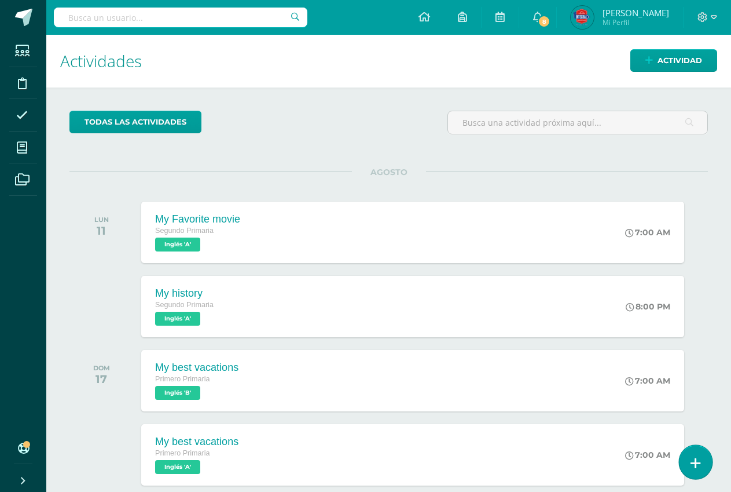
click at [697, 470] on icon at bounding box center [696, 462] width 10 height 13
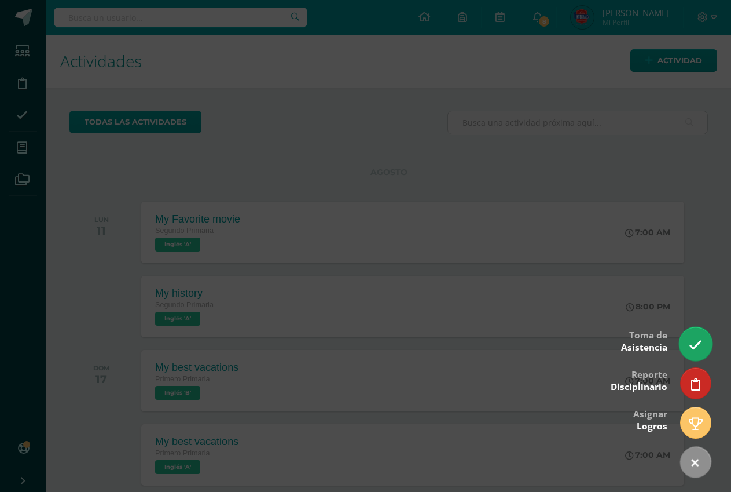
click at [694, 349] on icon at bounding box center [695, 344] width 13 height 13
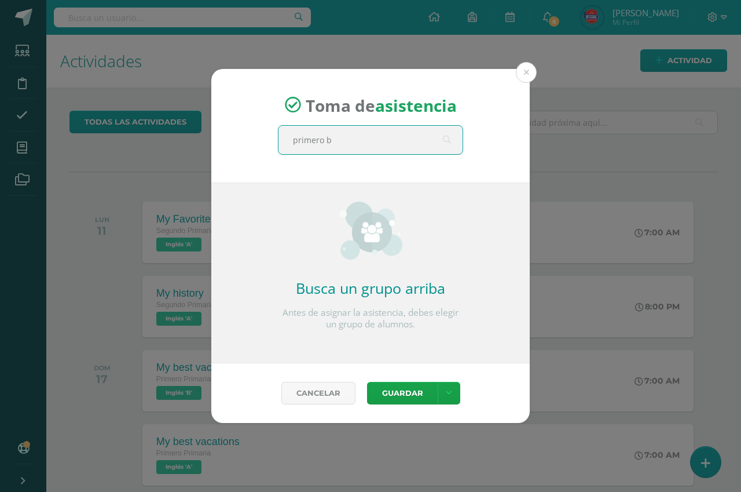
type input "primero b"
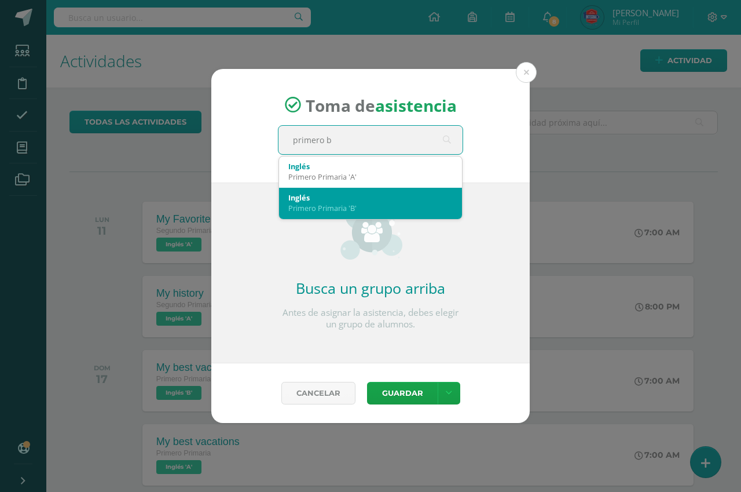
click at [433, 200] on div "Inglés" at bounding box center [370, 197] width 164 height 10
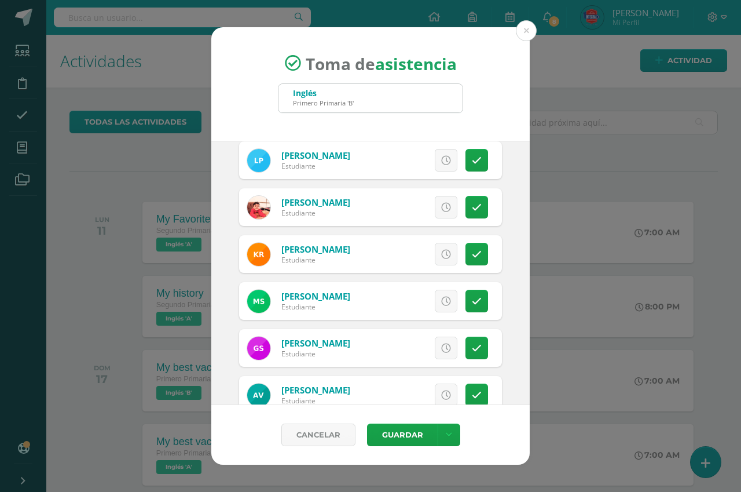
scroll to position [721, 0]
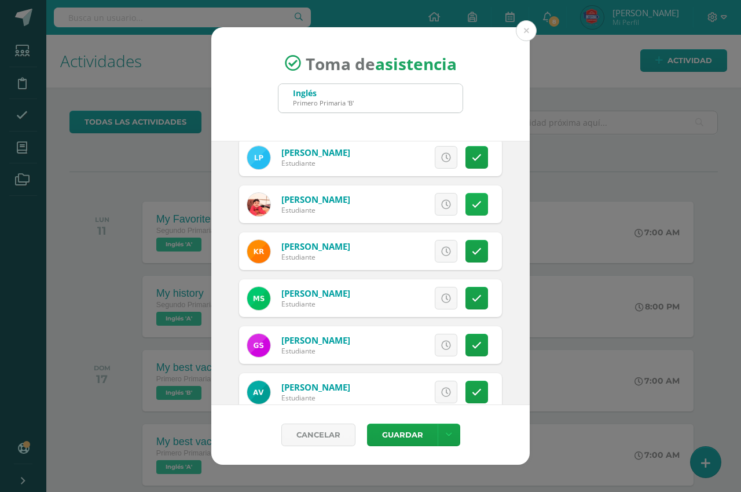
click at [472, 200] on icon at bounding box center [477, 205] width 10 height 10
click at [415, 201] on span "Excusa" at bounding box center [427, 203] width 32 height 21
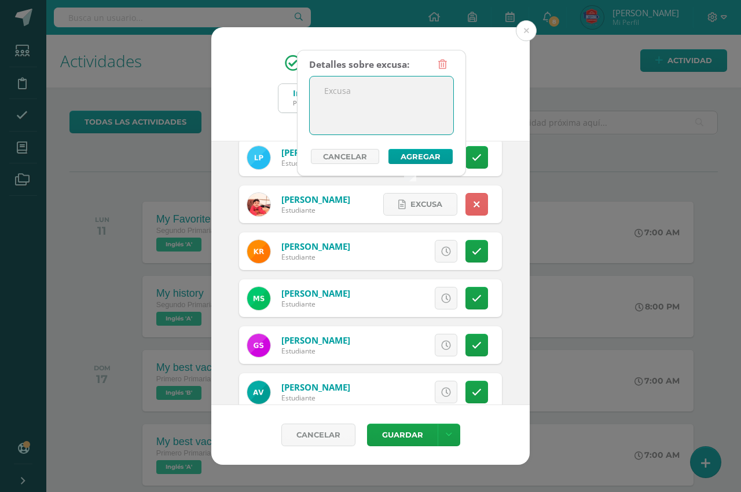
click at [357, 99] on textarea at bounding box center [382, 105] width 144 height 58
type textarea "excusa"
click at [415, 156] on button "Agregar" at bounding box center [421, 156] width 64 height 15
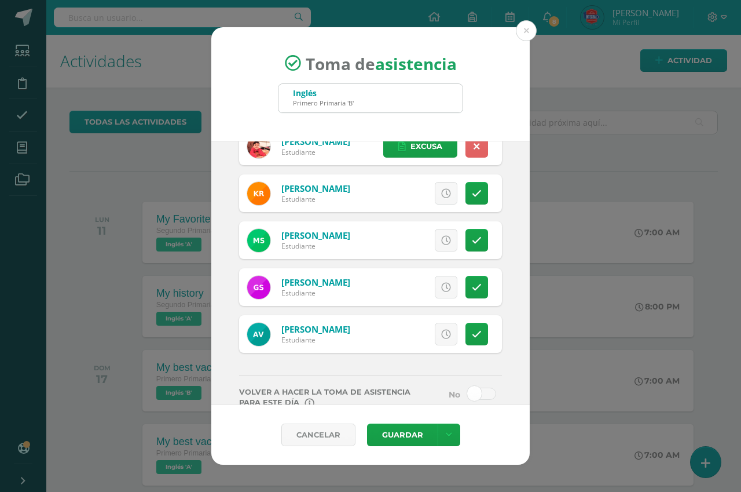
scroll to position [796, 0]
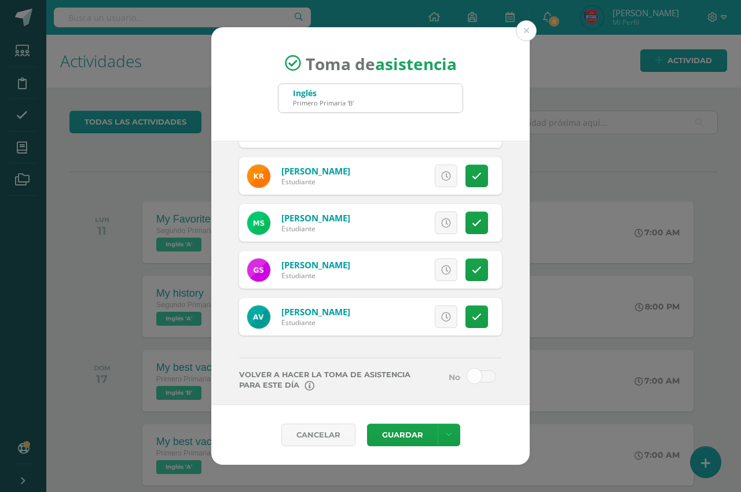
click at [394, 415] on div "Cancelar Guardar Guardar sin notificar inasistencias" at bounding box center [370, 435] width 319 height 60
click at [399, 431] on button "Guardar" at bounding box center [402, 434] width 71 height 23
